Goal: Transaction & Acquisition: Subscribe to service/newsletter

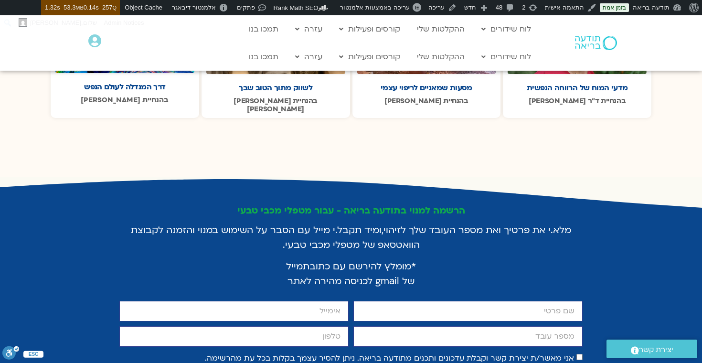
scroll to position [1905, 0]
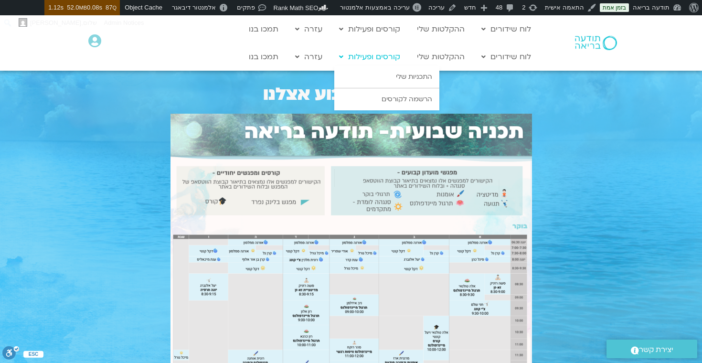
scroll to position [269, 0]
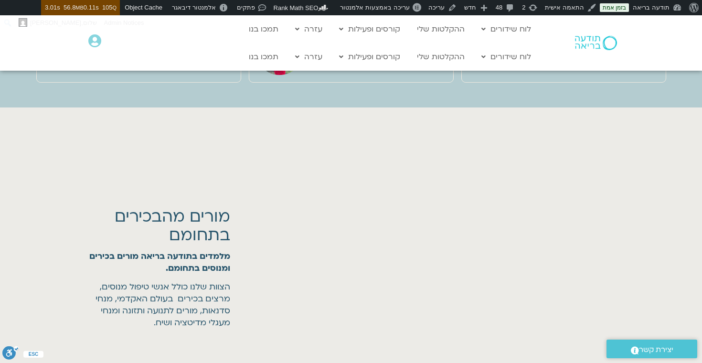
scroll to position [1704, 0]
